Goal: Task Accomplishment & Management: Use online tool/utility

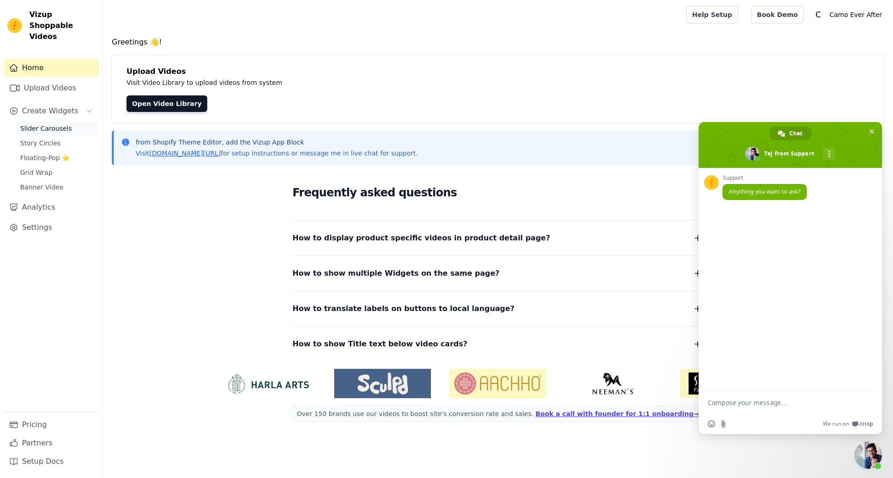
click at [39, 124] on span "Slider Carousels" at bounding box center [46, 128] width 52 height 9
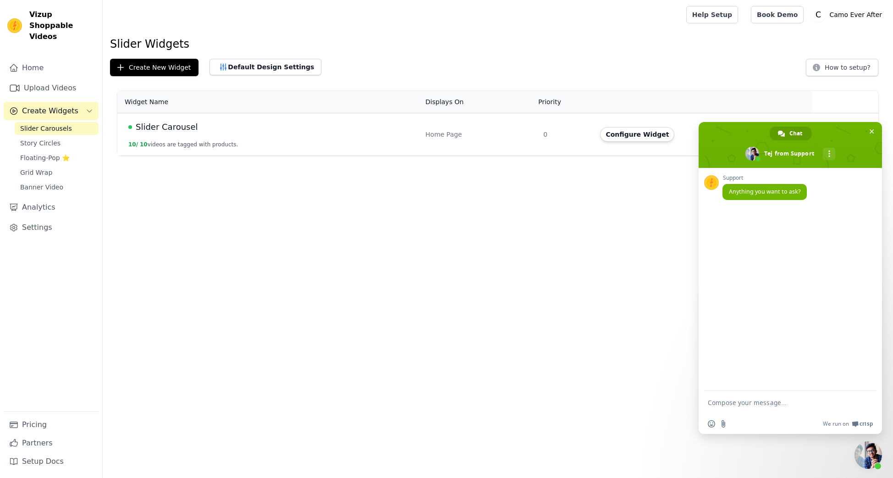
click at [175, 125] on span "Slider Carousel" at bounding box center [167, 127] width 62 height 13
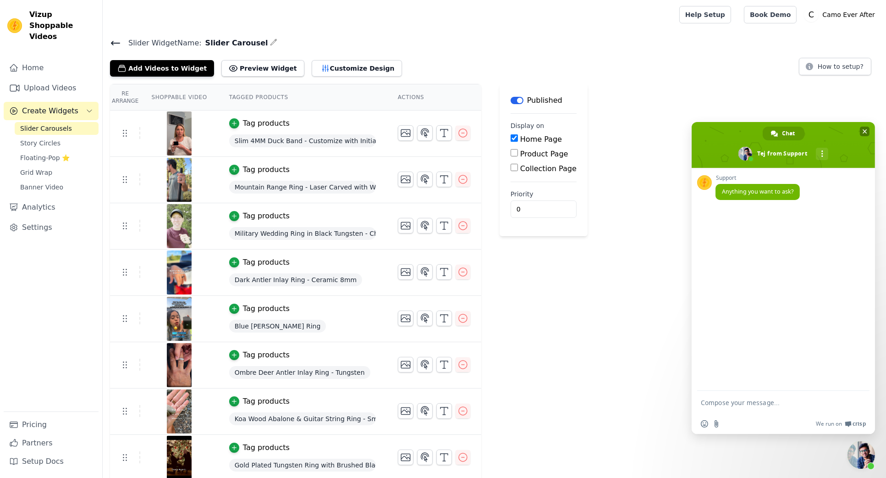
click at [861, 130] on span "Close chat" at bounding box center [865, 132] width 10 height 10
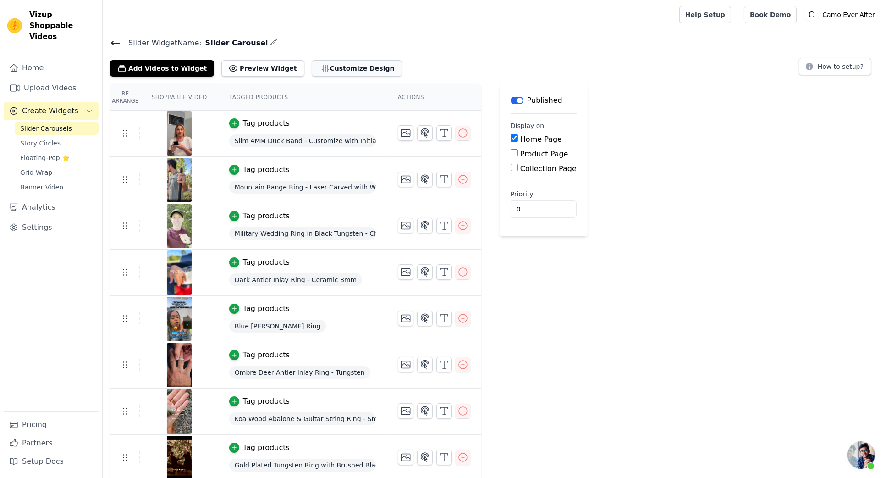
click at [312, 70] on button "Customize Design" at bounding box center [357, 68] width 90 height 17
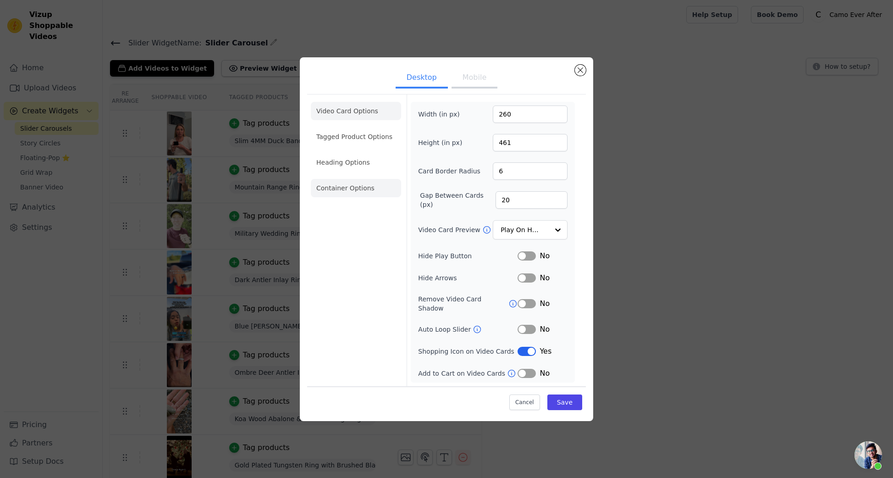
click at [343, 191] on li "Container Options" at bounding box center [356, 188] width 90 height 18
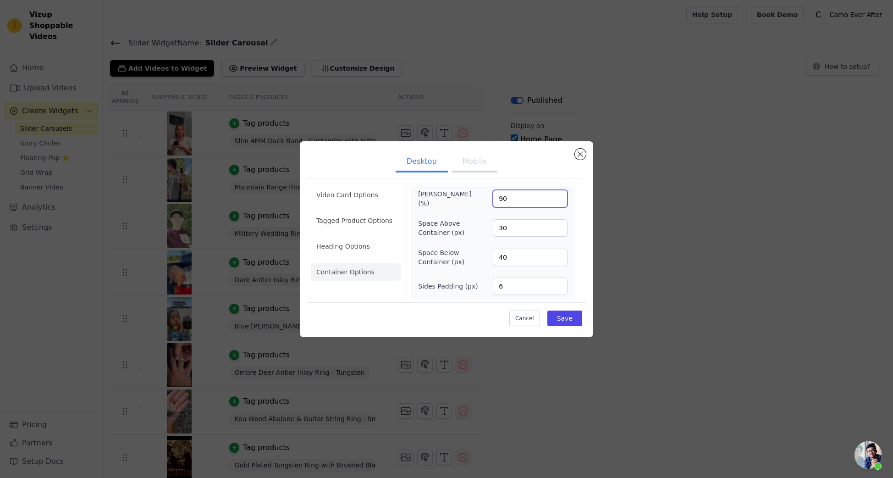
drag, startPoint x: 516, startPoint y: 199, endPoint x: 480, endPoint y: 198, distance: 35.8
click at [480, 198] on div "[PERSON_NAME] (%) 90" at bounding box center [492, 198] width 149 height 18
type input "92"
click at [564, 320] on button "Save" at bounding box center [564, 318] width 35 height 16
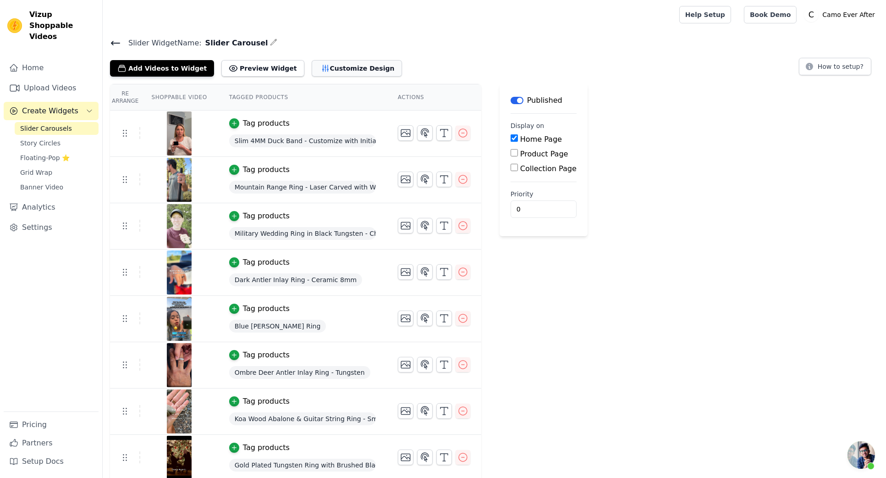
click at [339, 68] on button "Customize Design" at bounding box center [357, 68] width 90 height 17
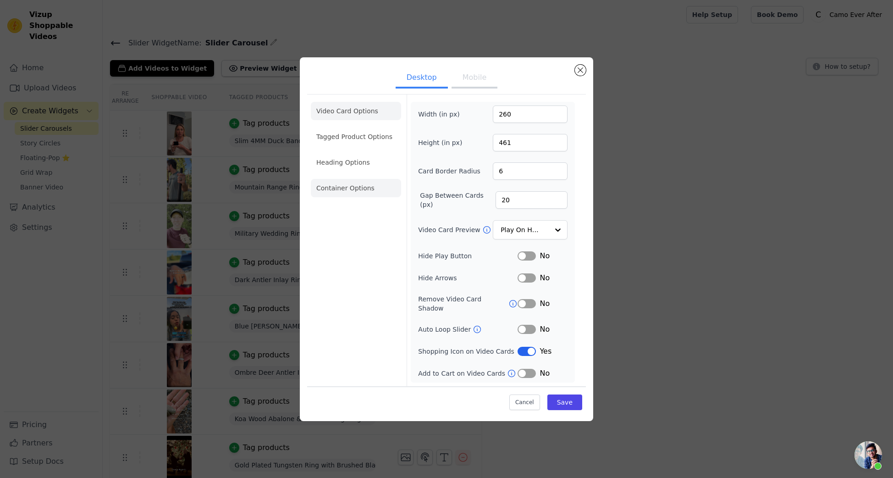
click at [347, 190] on li "Container Options" at bounding box center [356, 188] width 90 height 18
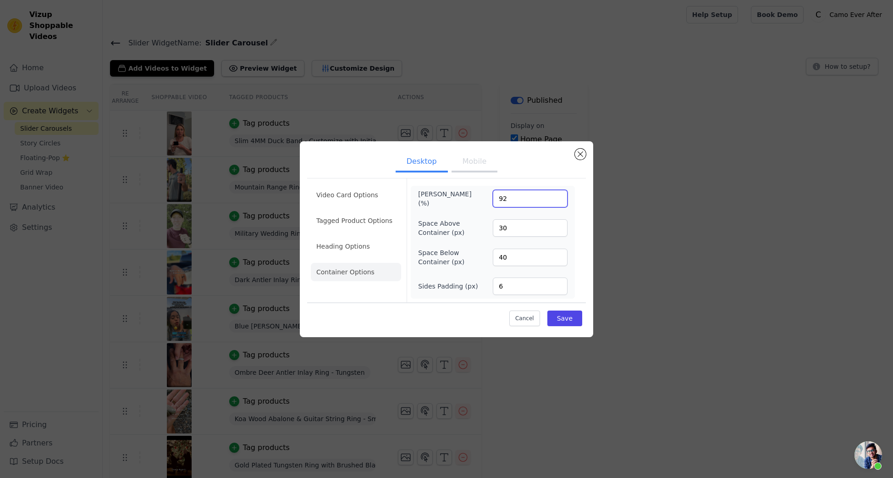
click at [502, 198] on input "92" at bounding box center [530, 198] width 75 height 17
type input "93"
click at [569, 315] on button "Save" at bounding box center [564, 318] width 35 height 16
